Goal: Task Accomplishment & Management: Use online tool/utility

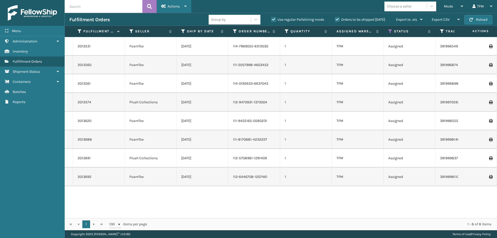
click at [177, 9] on div "Actions" at bounding box center [173, 6] width 25 height 13
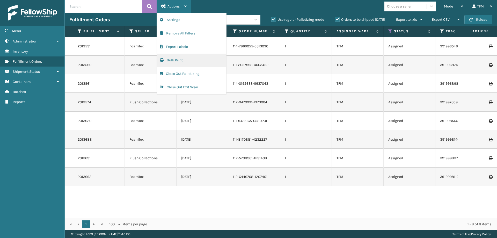
click at [182, 60] on button "Bulk Print" at bounding box center [191, 60] width 69 height 13
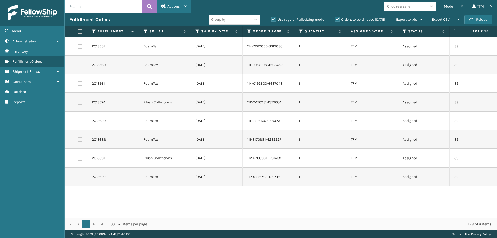
click at [174, 8] on span "Actions" at bounding box center [173, 6] width 12 height 4
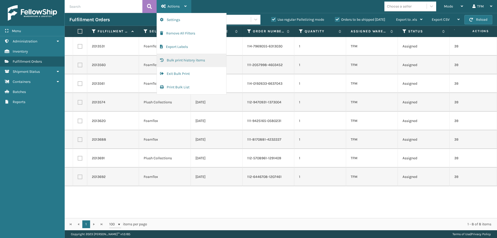
click at [193, 58] on button "Bulk print history items" at bounding box center [191, 60] width 69 height 13
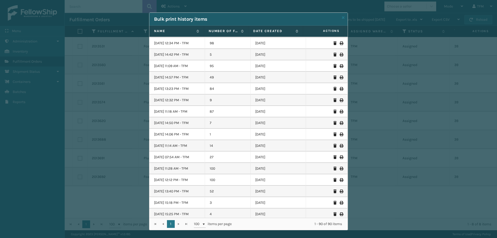
scroll to position [844, 0]
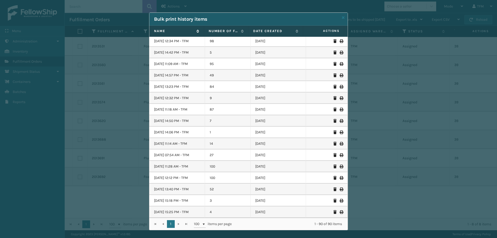
click at [155, 32] on label "Name" at bounding box center [174, 31] width 40 height 5
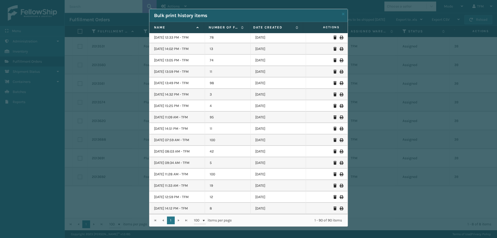
scroll to position [5, 0]
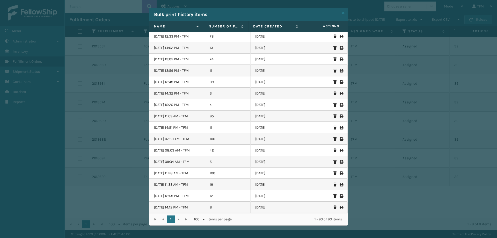
click at [339, 196] on icon at bounding box center [340, 196] width 3 height 4
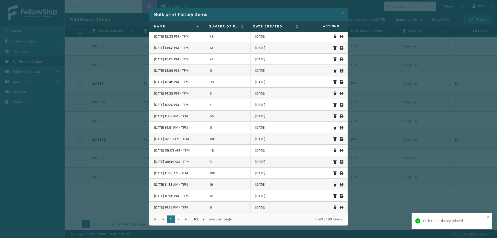
click at [339, 184] on icon at bounding box center [340, 185] width 3 height 4
click at [339, 174] on icon at bounding box center [340, 173] width 3 height 4
click at [342, 15] on link at bounding box center [343, 12] width 3 height 5
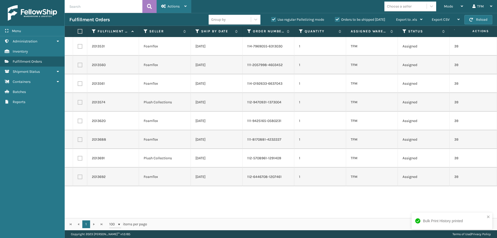
click at [172, 6] on span "Actions" at bounding box center [173, 6] width 12 height 4
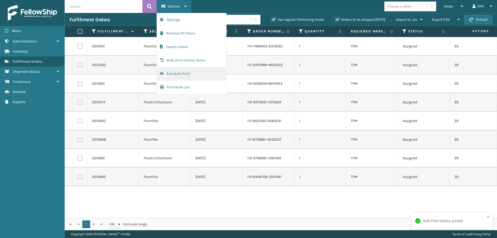
click at [184, 74] on button "Exit Bulk Print" at bounding box center [191, 73] width 69 height 13
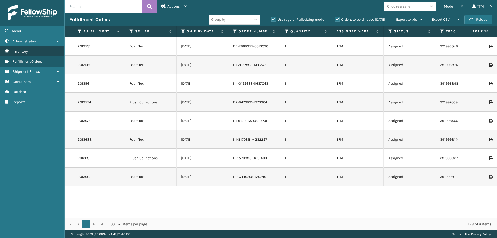
click at [32, 53] on link "Inventory" at bounding box center [32, 51] width 64 height 10
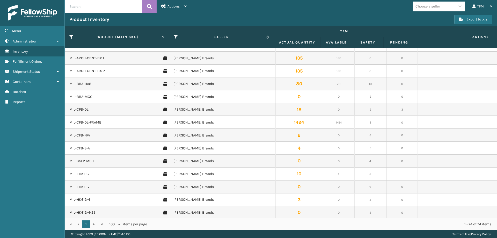
scroll to position [523, 0]
drag, startPoint x: 340, startPoint y: 72, endPoint x: 330, endPoint y: 71, distance: 9.6
click at [330, 71] on td "126" at bounding box center [339, 71] width 32 height 13
drag, startPoint x: 336, startPoint y: 57, endPoint x: 331, endPoint y: 57, distance: 4.5
click at [331, 57] on td "126" at bounding box center [339, 58] width 32 height 13
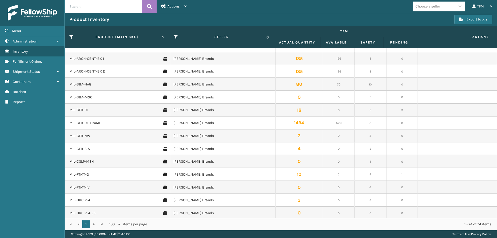
click at [337, 73] on td "126" at bounding box center [339, 71] width 32 height 13
